Goal: Task Accomplishment & Management: Use online tool/utility

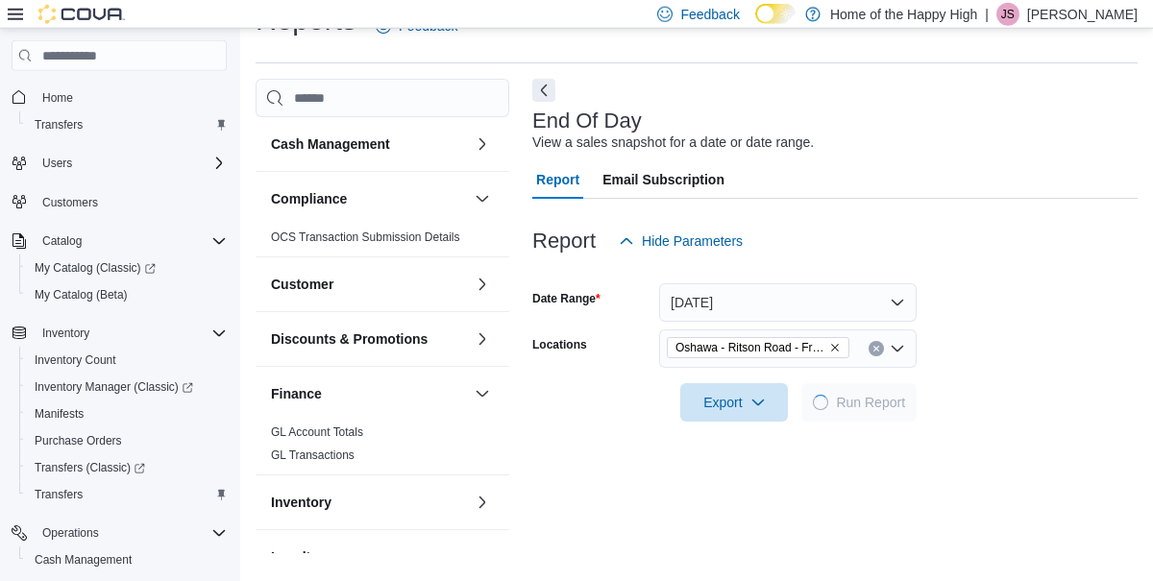
scroll to position [44, 0]
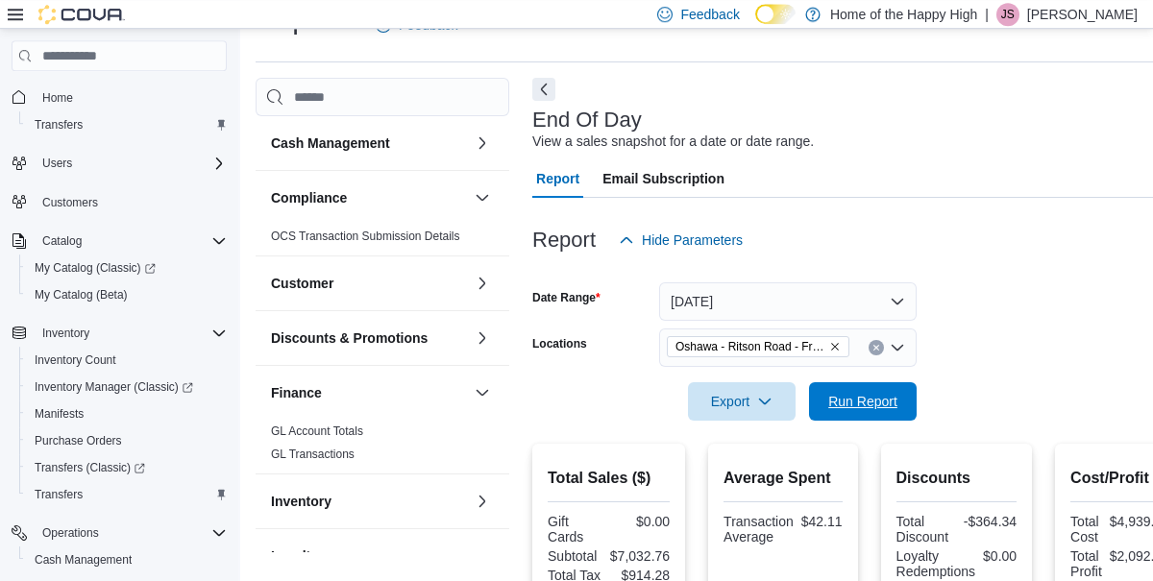
click at [858, 406] on span "Run Report" at bounding box center [862, 401] width 69 height 19
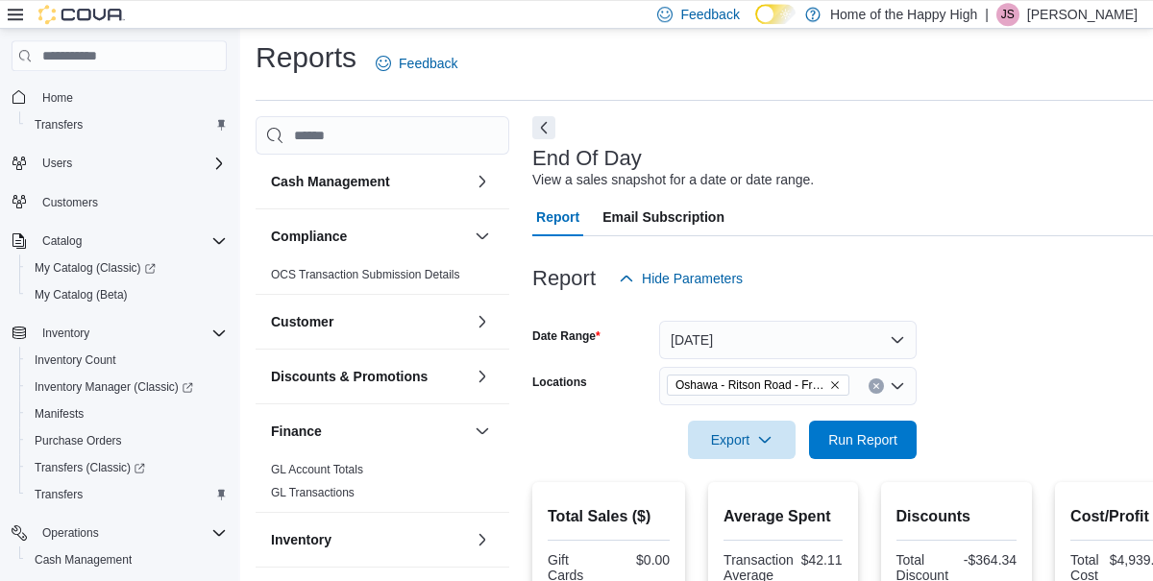
scroll to position [0, 0]
